Goal: Check status: Check status

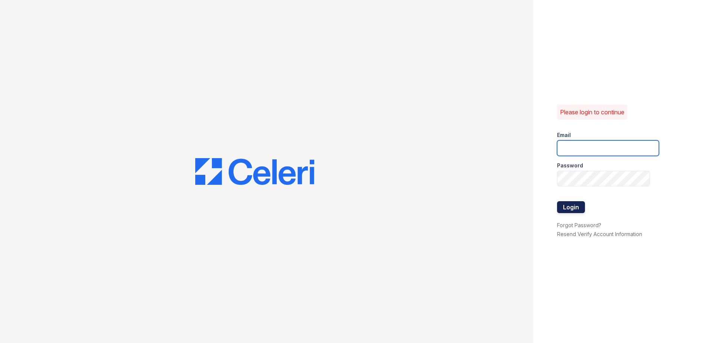
type input "arrivesilverspring@trinity-pm.com"
click at [558, 208] on button "Login" at bounding box center [571, 207] width 28 height 12
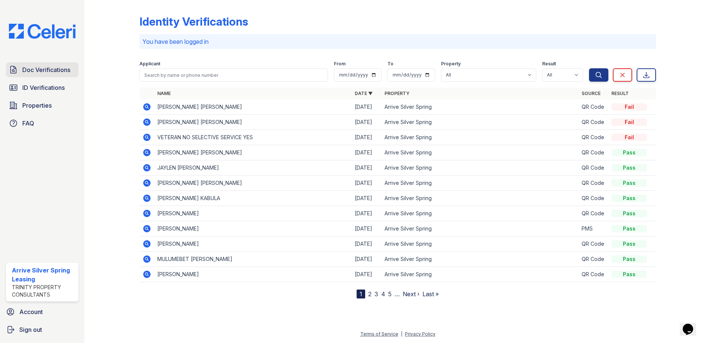
click at [49, 70] on span "Doc Verifications" at bounding box center [46, 69] width 48 height 9
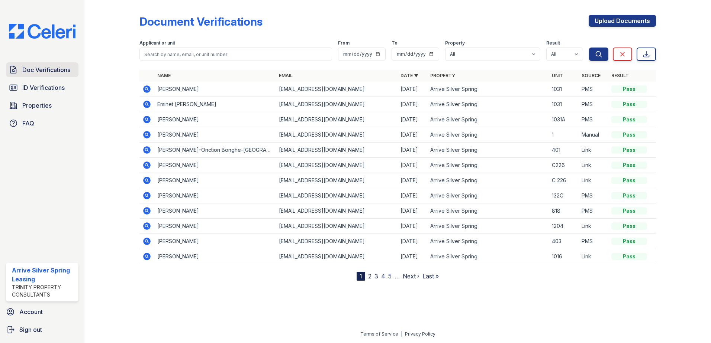
click at [54, 74] on span "Doc Verifications" at bounding box center [46, 69] width 48 height 9
click at [368, 276] on link "2" at bounding box center [369, 276] width 3 height 7
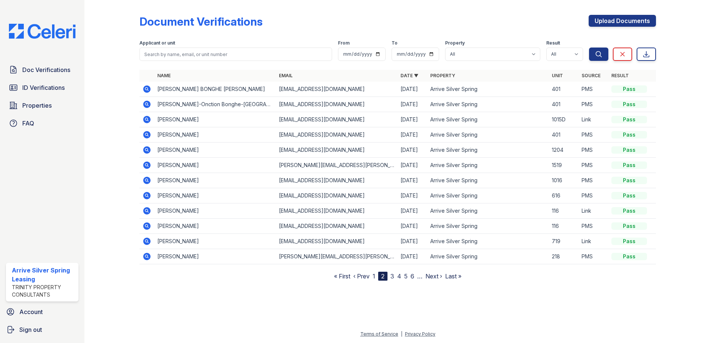
click at [146, 150] on icon at bounding box center [146, 150] width 2 height 2
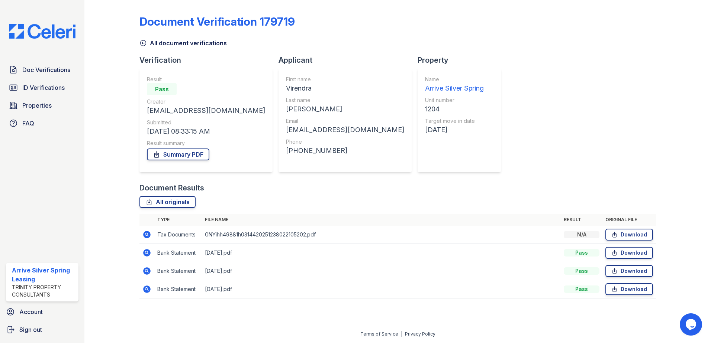
click at [145, 235] on icon at bounding box center [146, 234] width 7 height 7
